Goal: Navigation & Orientation: Find specific page/section

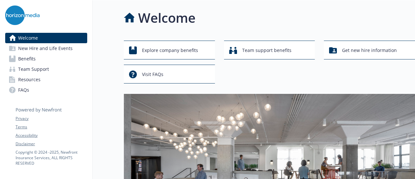
click at [34, 80] on span "Resources" at bounding box center [29, 79] width 22 height 10
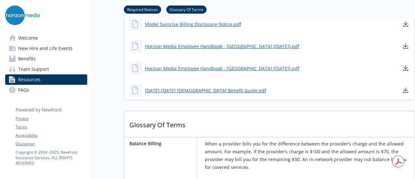
scroll to position [522, 0]
click at [29, 69] on span "Team Support" at bounding box center [33, 69] width 31 height 10
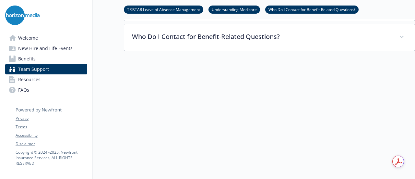
click at [29, 58] on span "Benefits" at bounding box center [27, 58] width 18 height 10
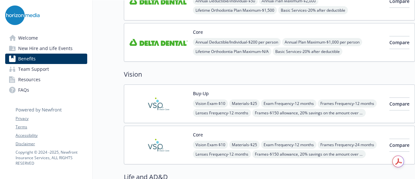
click at [39, 48] on span "New Hire and Life Events" at bounding box center [45, 48] width 54 height 10
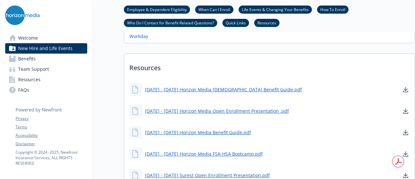
scroll to position [400, 0]
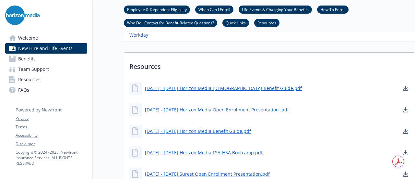
click at [25, 58] on span "Benefits" at bounding box center [27, 58] width 18 height 10
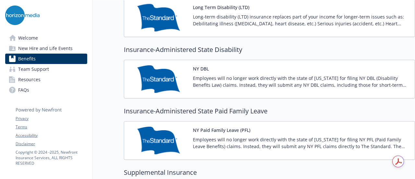
scroll to position [608, 0]
